Goal: Find specific page/section: Find specific page/section

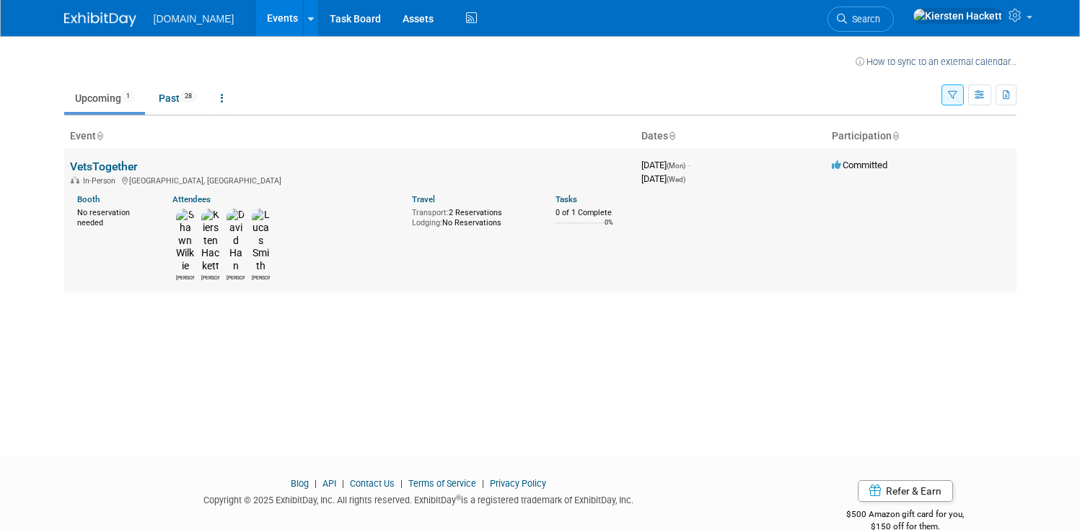
click at [116, 168] on link "VetsTogether" at bounding box center [104, 166] width 68 height 14
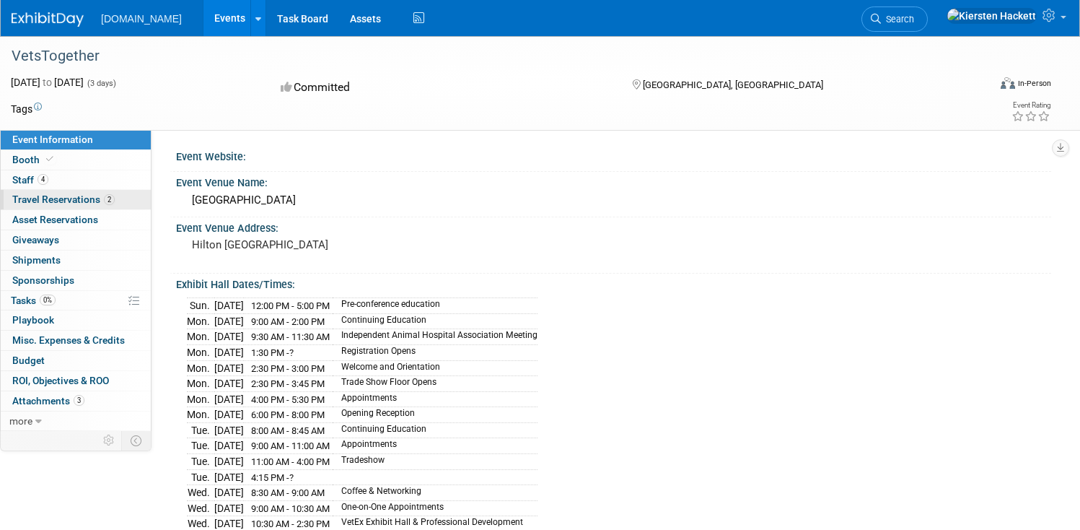
click at [115, 205] on span "Travel Reservations 2" at bounding box center [63, 199] width 102 height 12
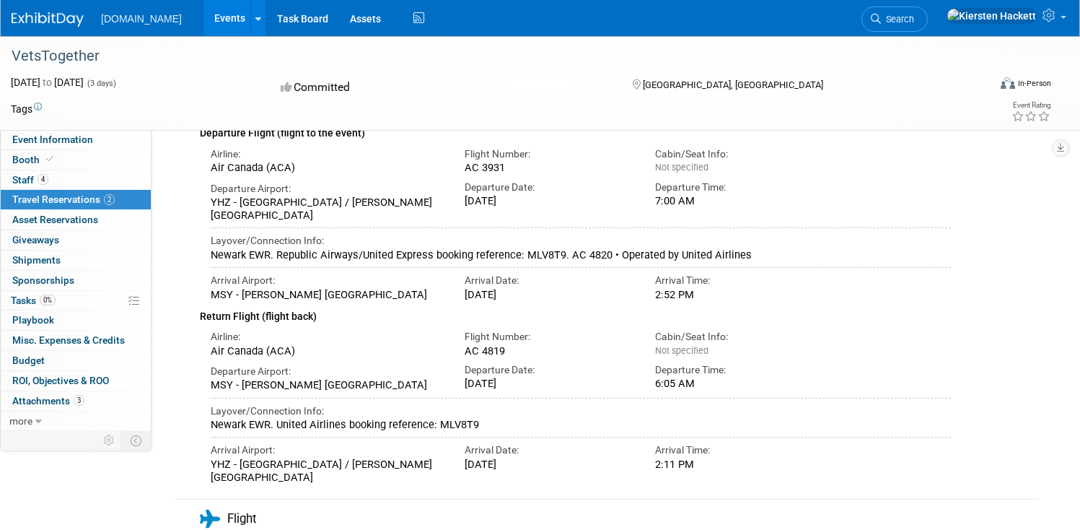
scroll to position [408, 0]
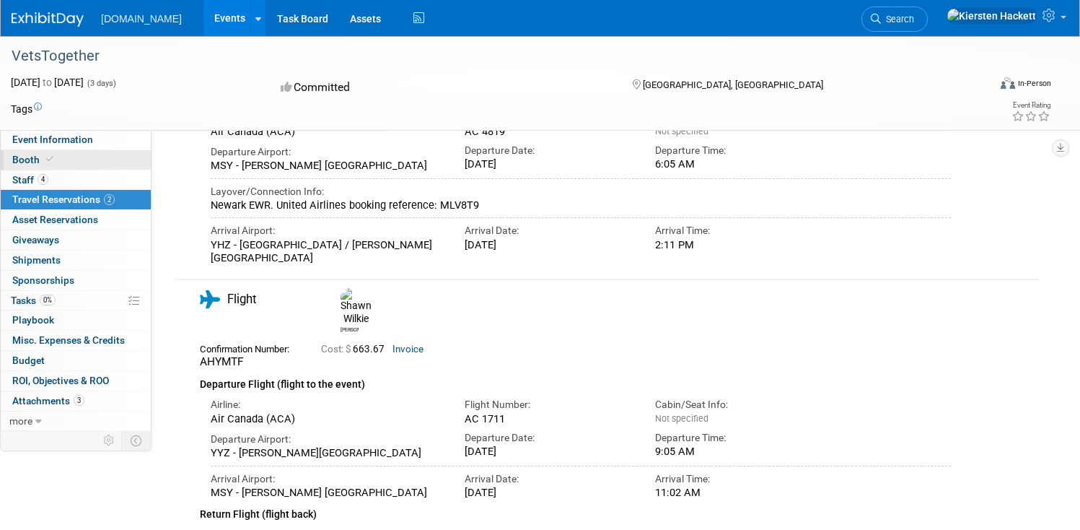
click at [56, 162] on span "Booth" at bounding box center [34, 160] width 44 height 12
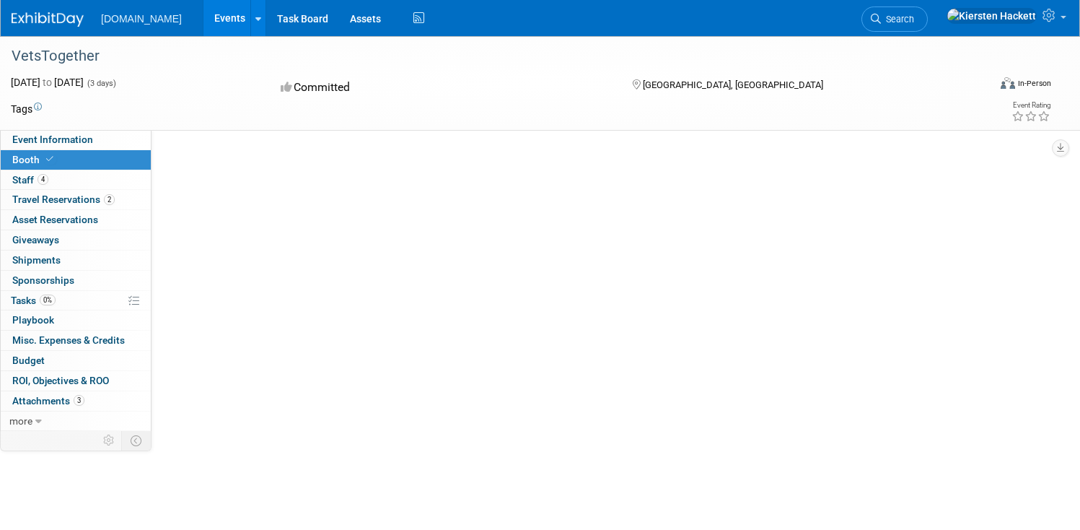
scroll to position [0, 0]
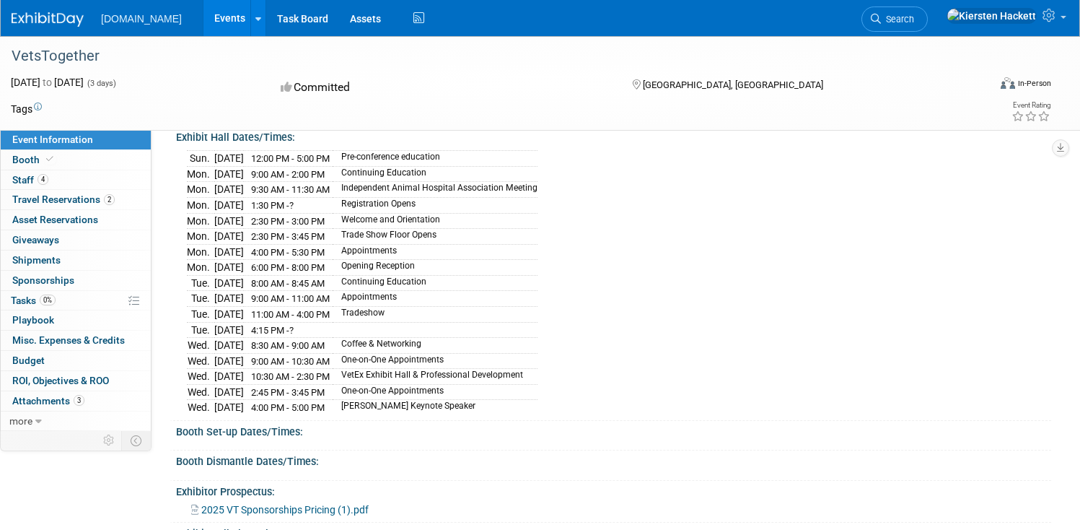
scroll to position [109, 0]
